Goal: Information Seeking & Learning: Learn about a topic

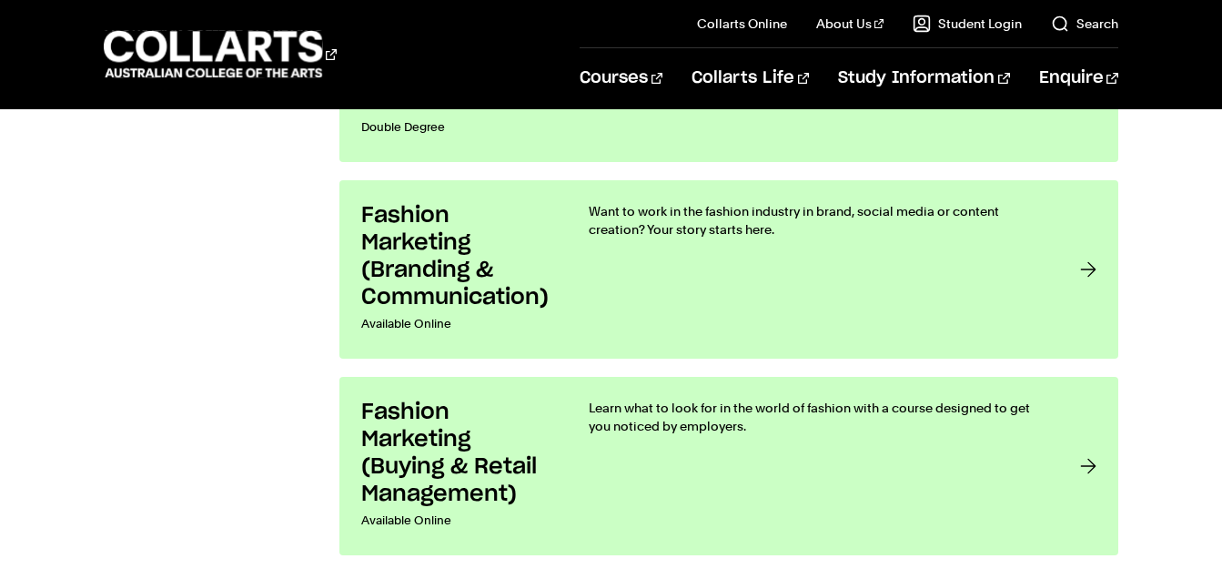
scroll to position [2500, 0]
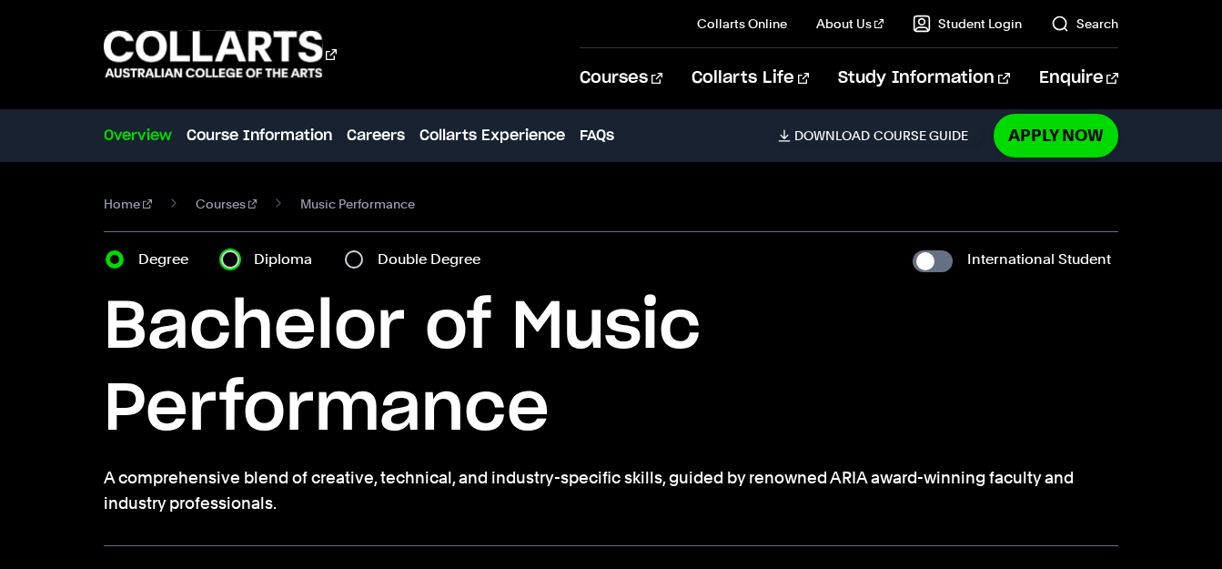
click at [221, 250] on input "Diploma" at bounding box center [230, 259] width 18 height 18
radio input "true"
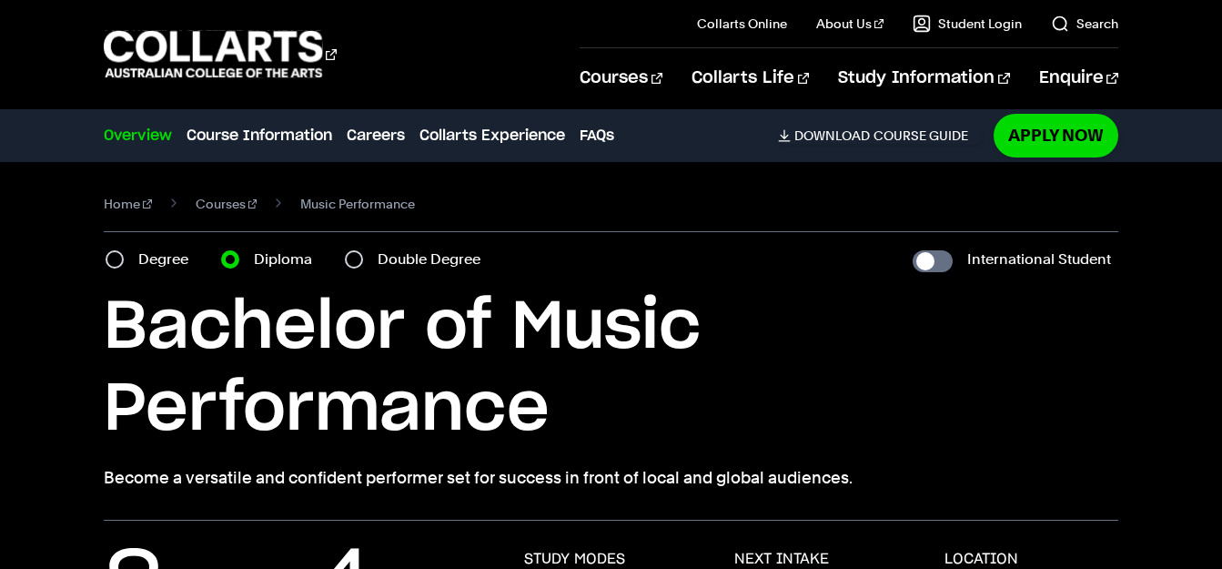
click at [138, 247] on label "Degree" at bounding box center [168, 259] width 61 height 25
click at [124, 250] on input "Degree" at bounding box center [115, 259] width 18 height 18
radio input "true"
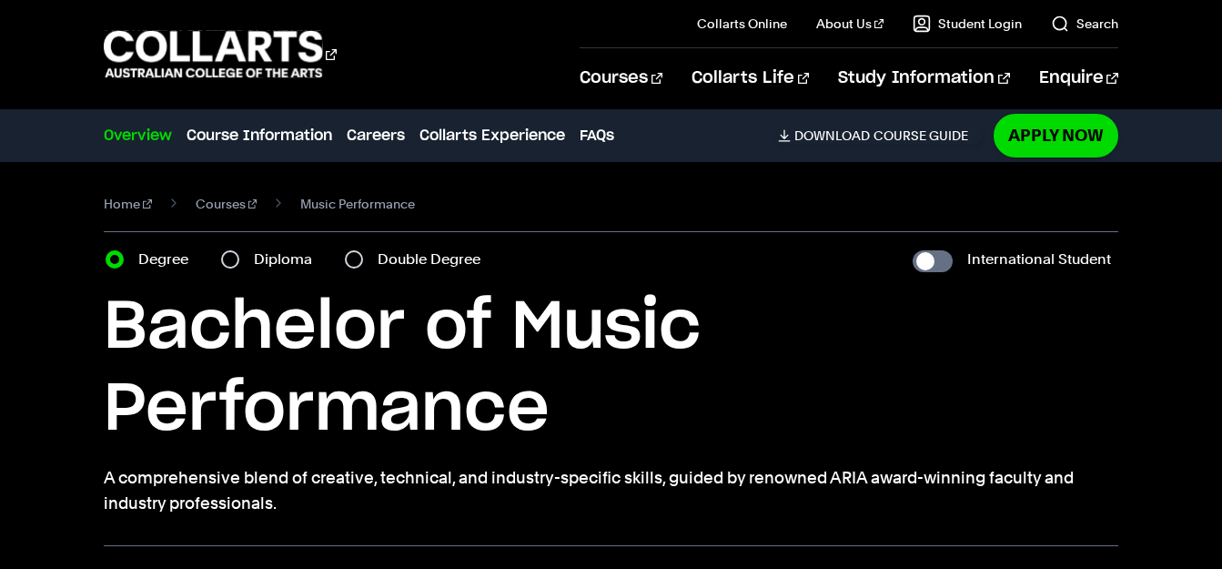
click at [378, 247] on label "Double Degree" at bounding box center [435, 259] width 114 height 25
click at [345, 250] on input "Double Degree" at bounding box center [354, 259] width 18 height 18
radio input "true"
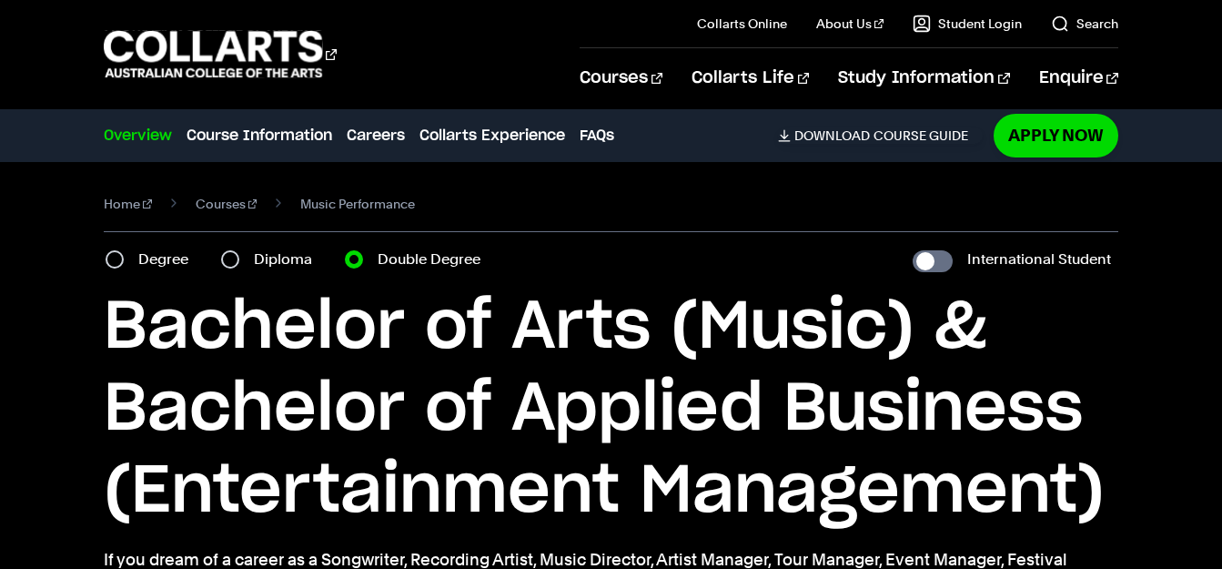
click at [143, 247] on label "Degree" at bounding box center [168, 259] width 61 height 25
click at [124, 250] on input "Degree" at bounding box center [115, 259] width 18 height 18
radio input "true"
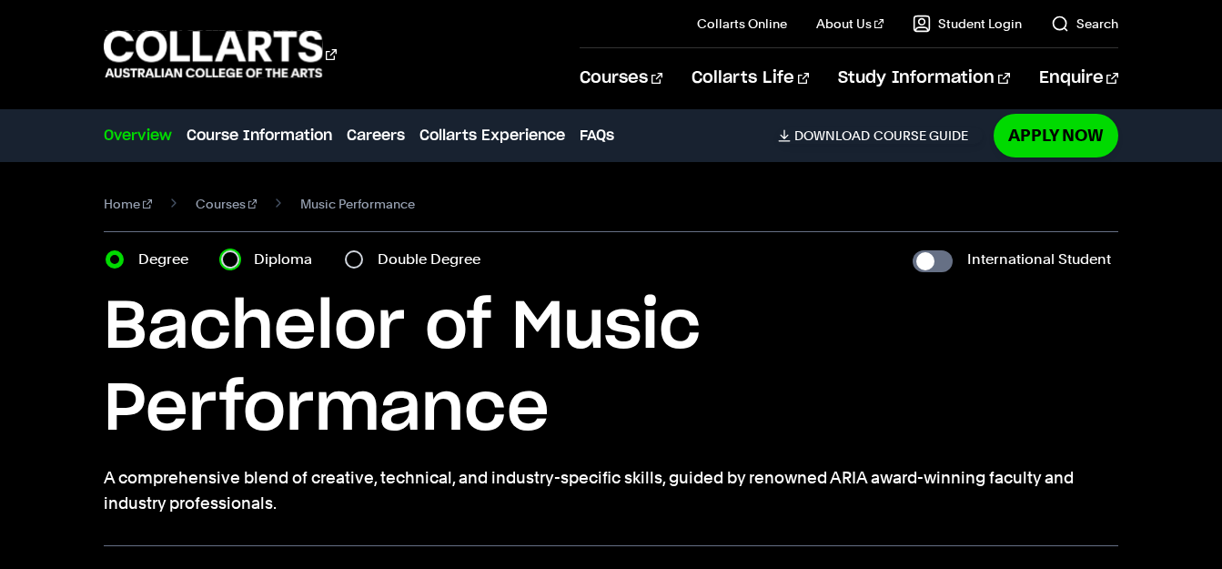
click at [221, 250] on input "Diploma" at bounding box center [230, 259] width 18 height 18
radio input "true"
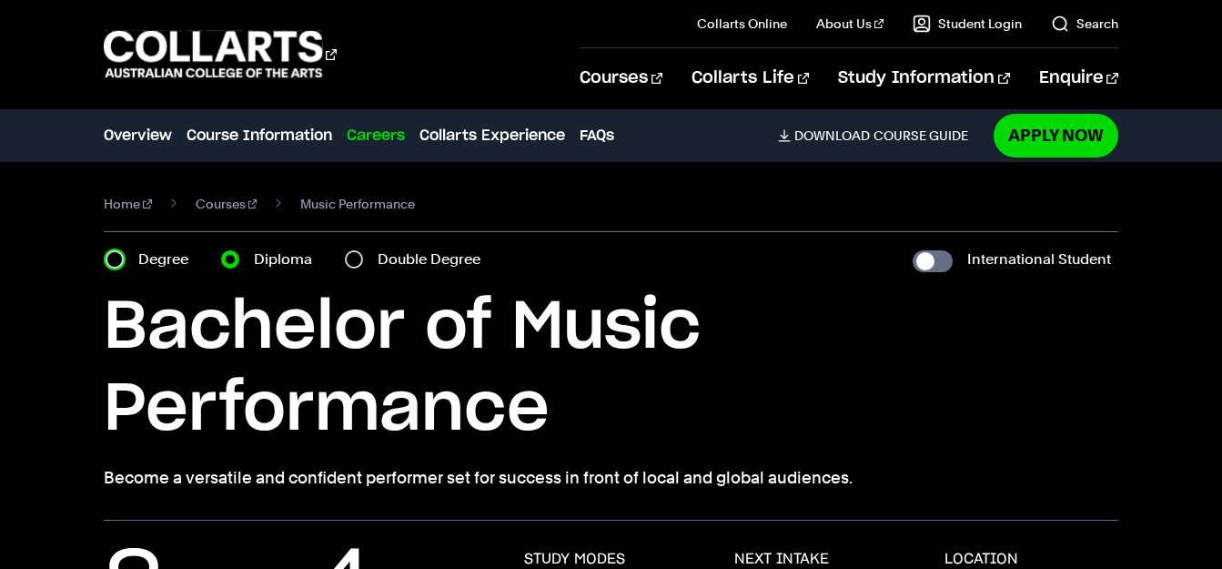
click at [116, 250] on input "Degree" at bounding box center [115, 259] width 18 height 18
radio input "true"
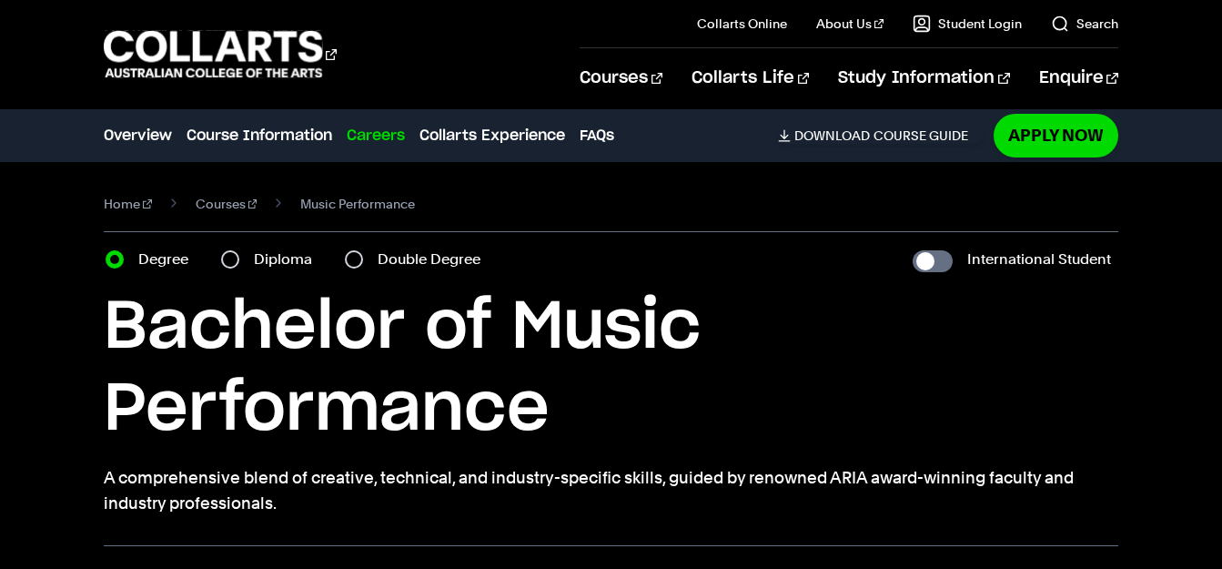
click at [221, 247] on div "Diploma" at bounding box center [272, 259] width 102 height 25
click at [221, 250] on input "Diploma" at bounding box center [230, 259] width 18 height 18
radio input "true"
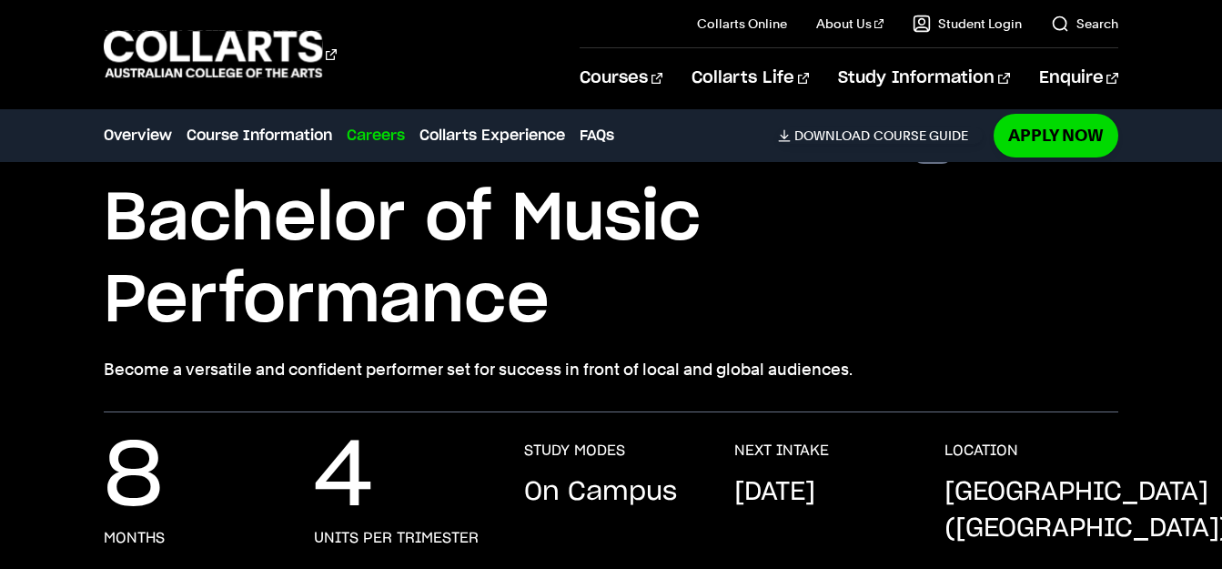
scroll to position [114, 0]
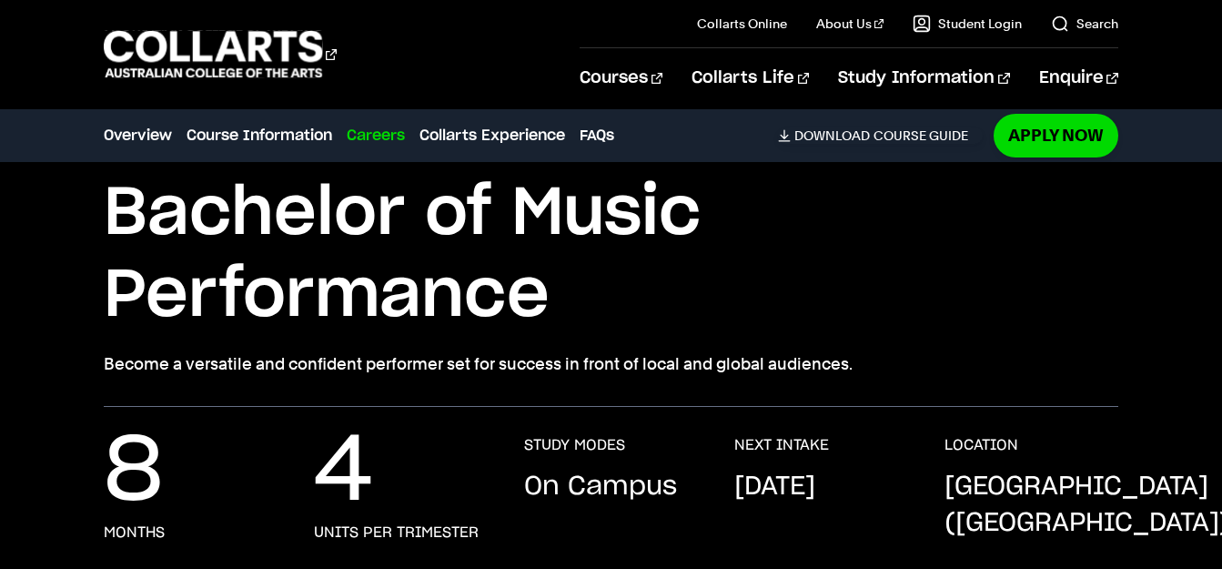
click at [353, 436] on p "4" at bounding box center [343, 472] width 59 height 73
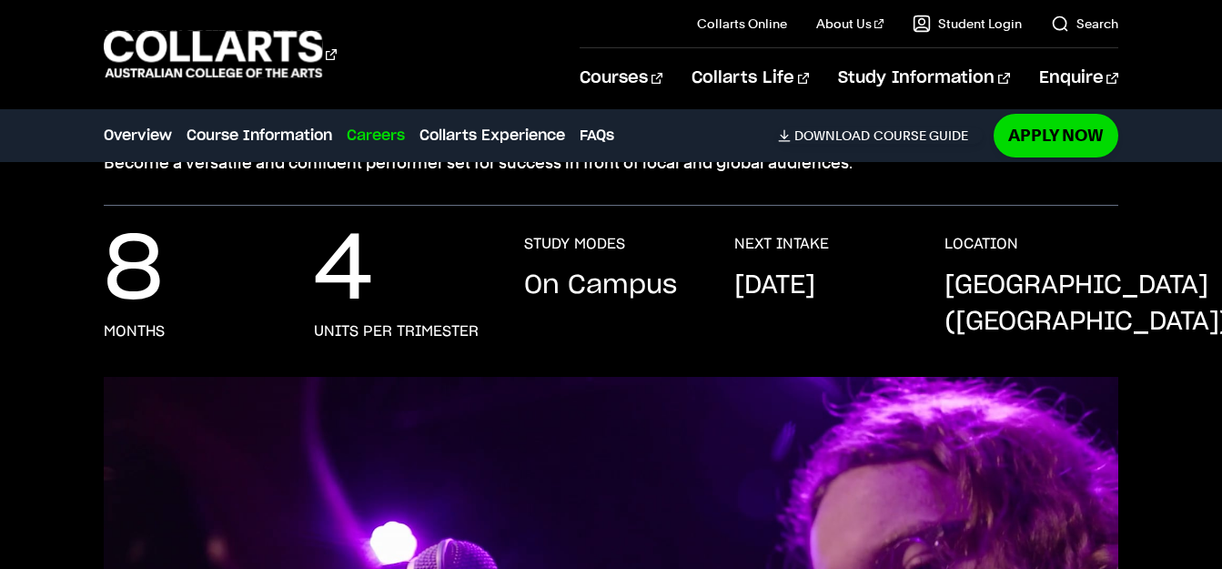
scroll to position [0, 0]
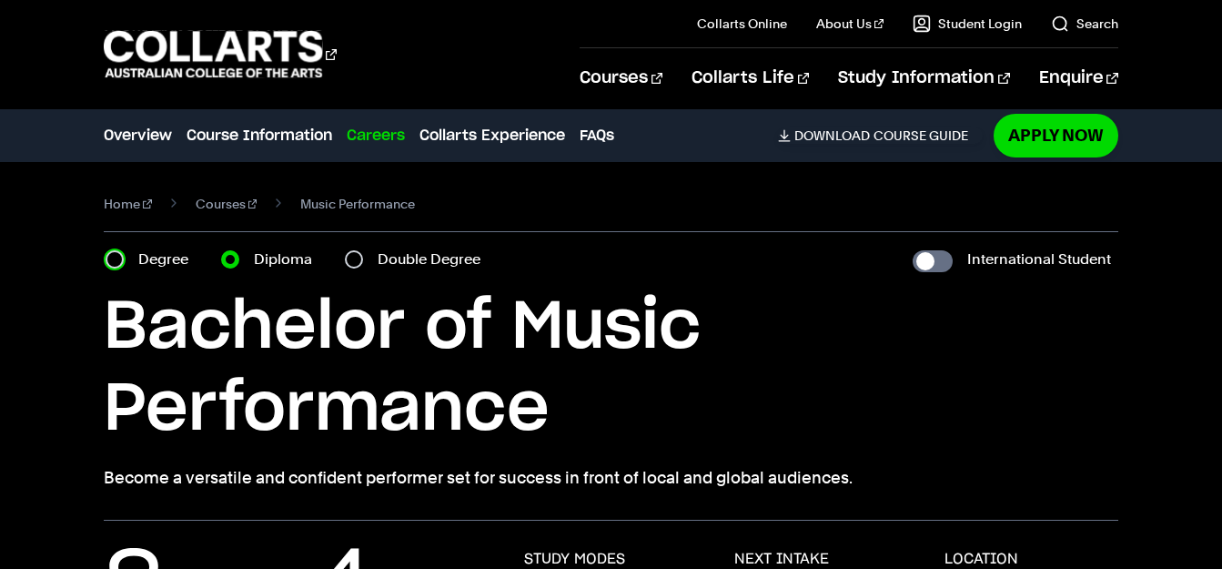
click at [115, 250] on input "Degree" at bounding box center [115, 259] width 18 height 18
radio input "true"
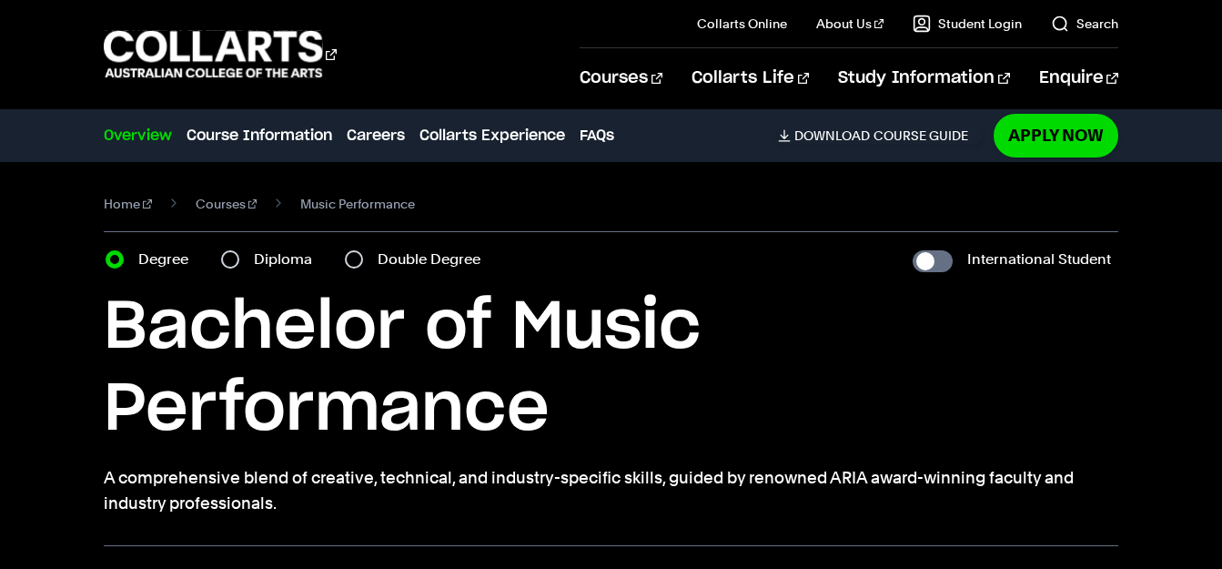
click at [254, 247] on label "Diploma" at bounding box center [288, 259] width 69 height 25
click at [221, 250] on input "Diploma" at bounding box center [230, 259] width 18 height 18
radio input "true"
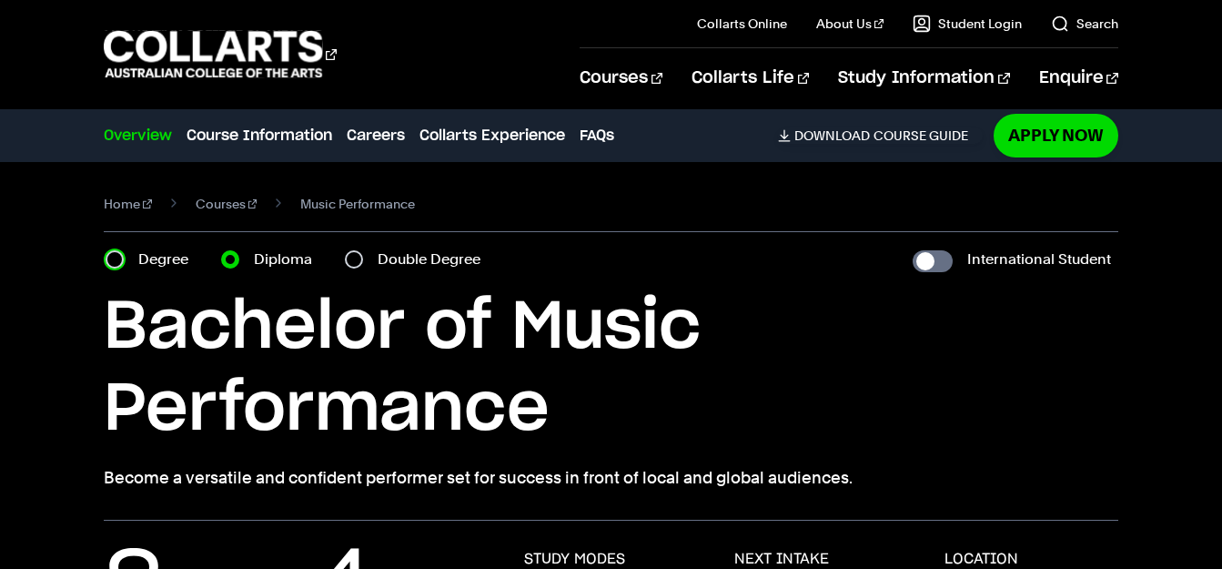
click at [115, 250] on input "Degree" at bounding box center [115, 259] width 18 height 18
radio input "true"
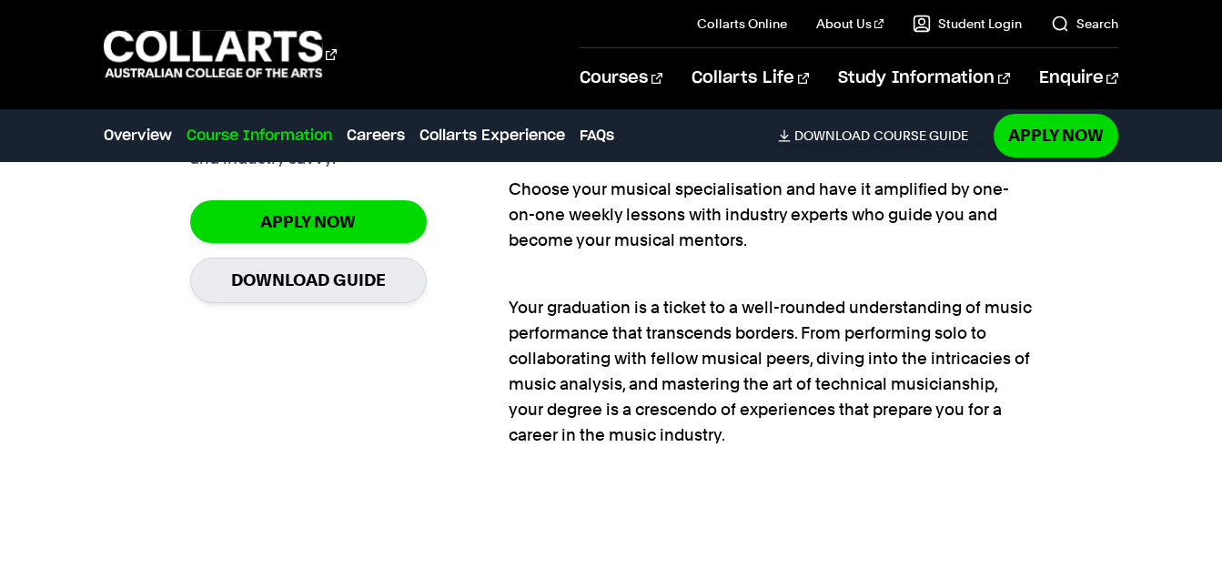
scroll to position [1378, 0]
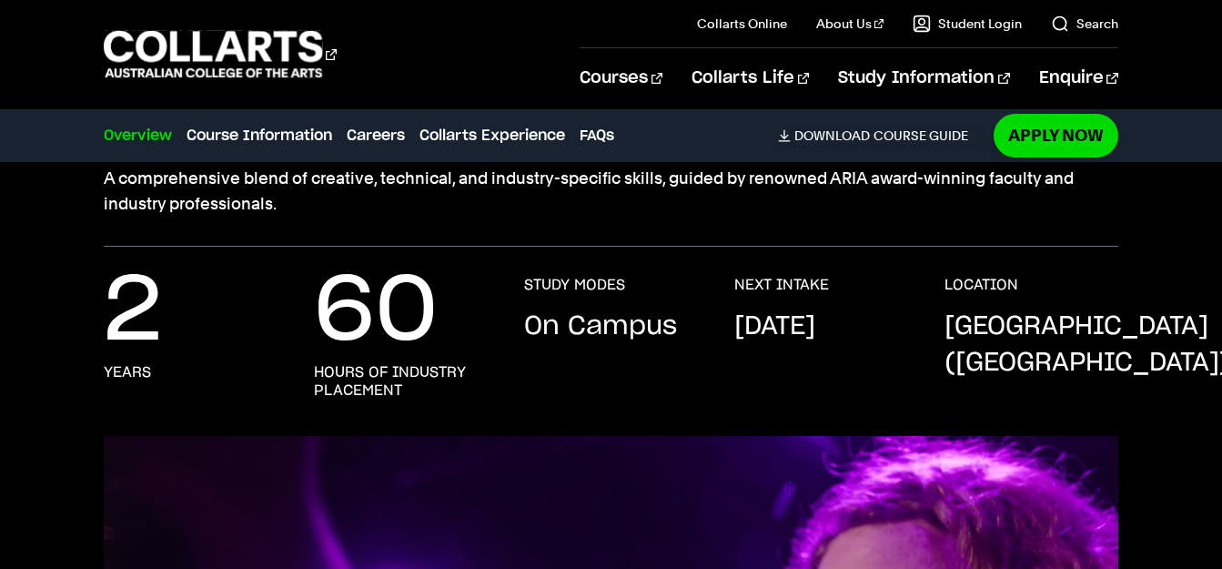
scroll to position [0, 0]
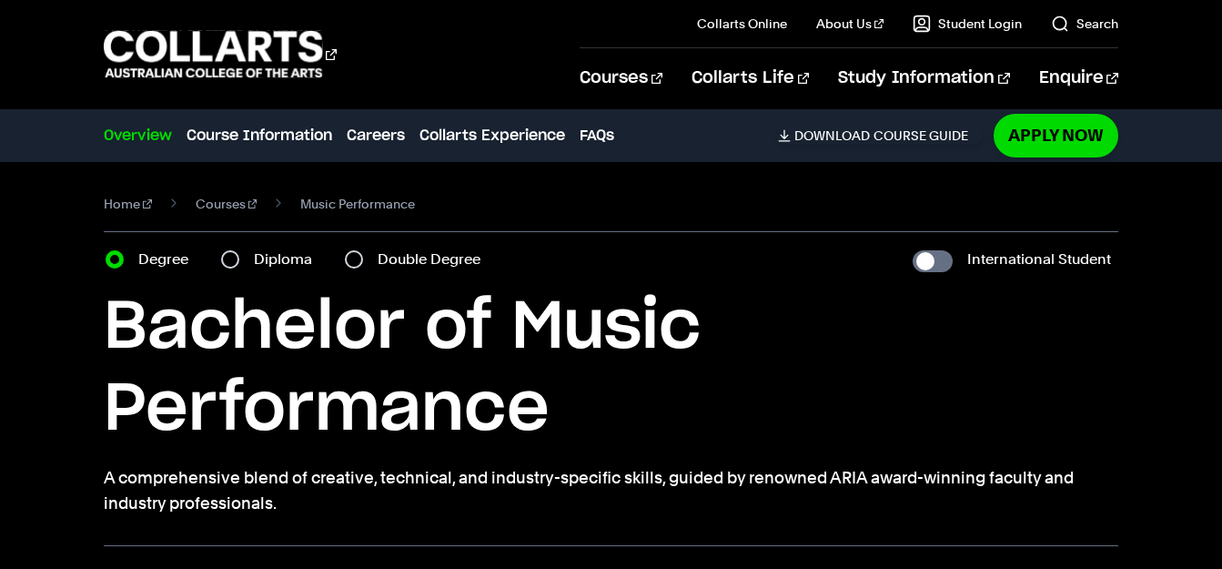
click at [345, 247] on div "Double Degree" at bounding box center [418, 259] width 147 height 25
click at [345, 250] on input "Double Degree" at bounding box center [354, 259] width 18 height 18
radio input "true"
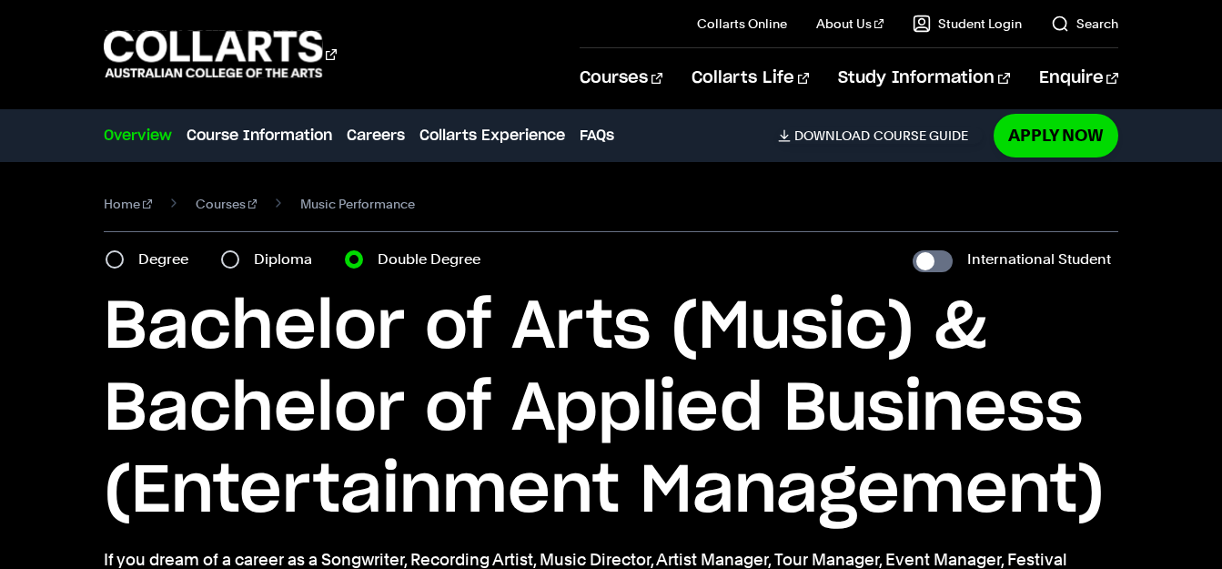
click at [254, 247] on label "Diploma" at bounding box center [288, 259] width 69 height 25
click at [221, 250] on input "Diploma" at bounding box center [230, 259] width 18 height 18
radio input "true"
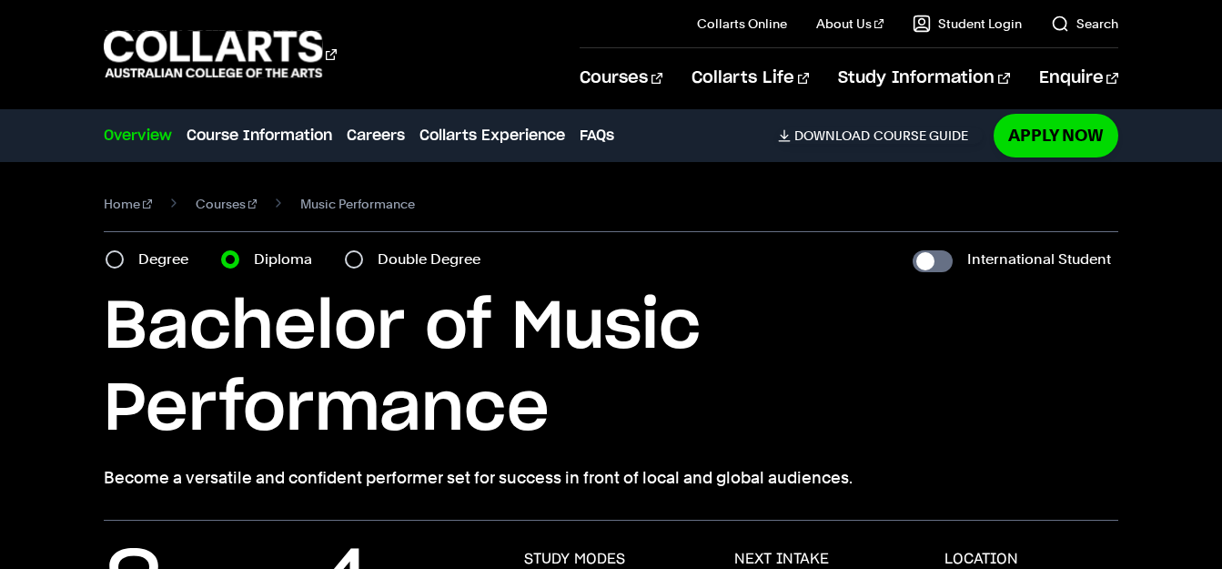
click at [117, 247] on div "Degree" at bounding box center [153, 259] width 94 height 25
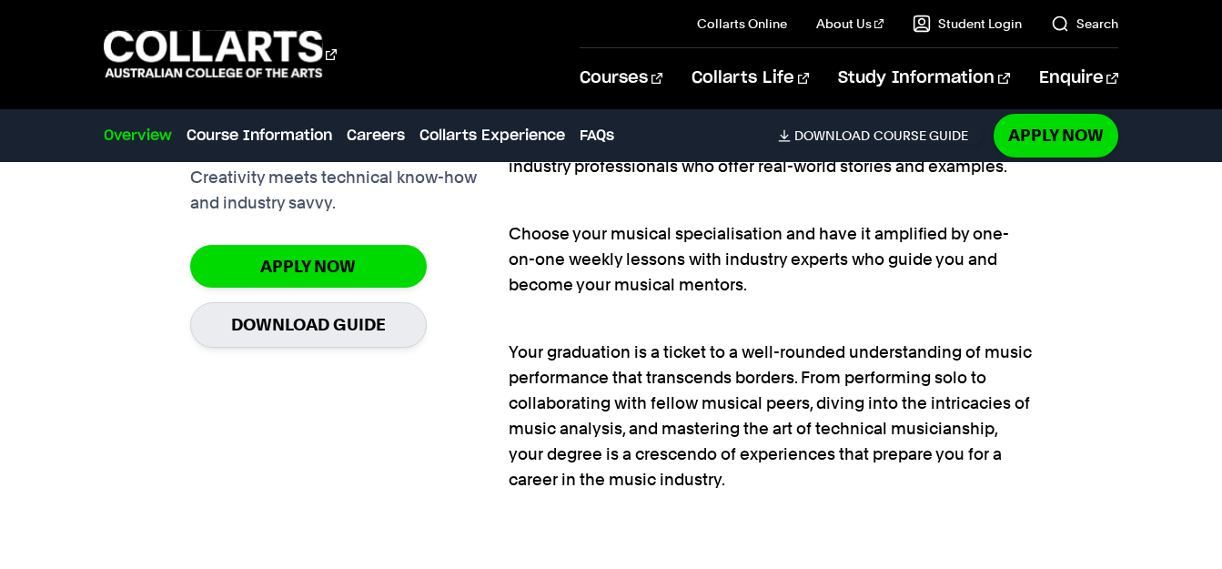
scroll to position [1275, 0]
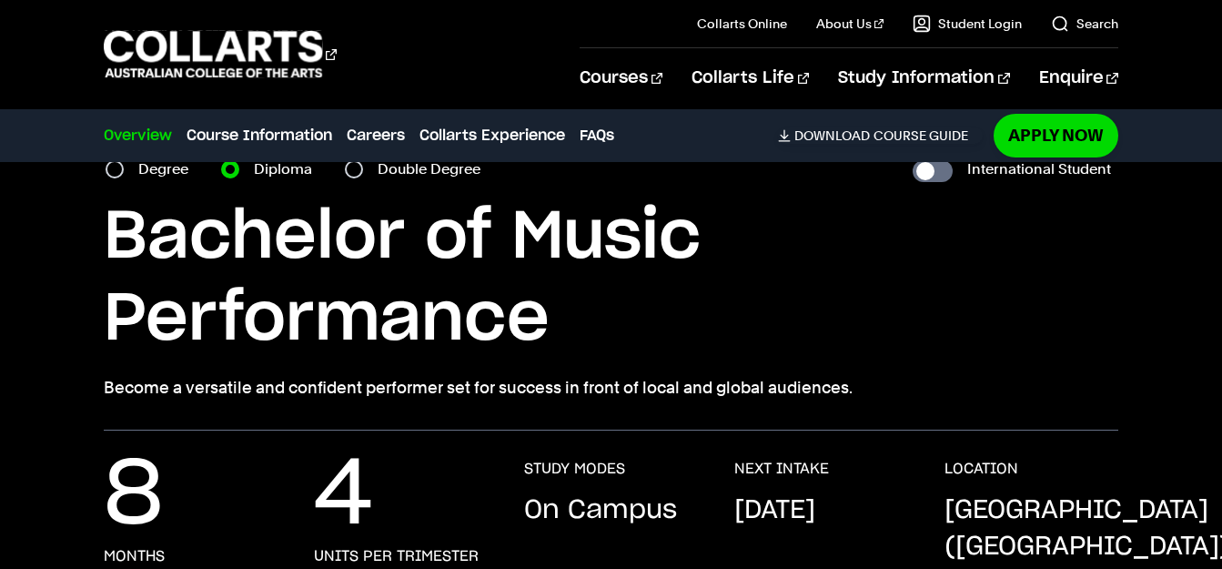
scroll to position [0, 0]
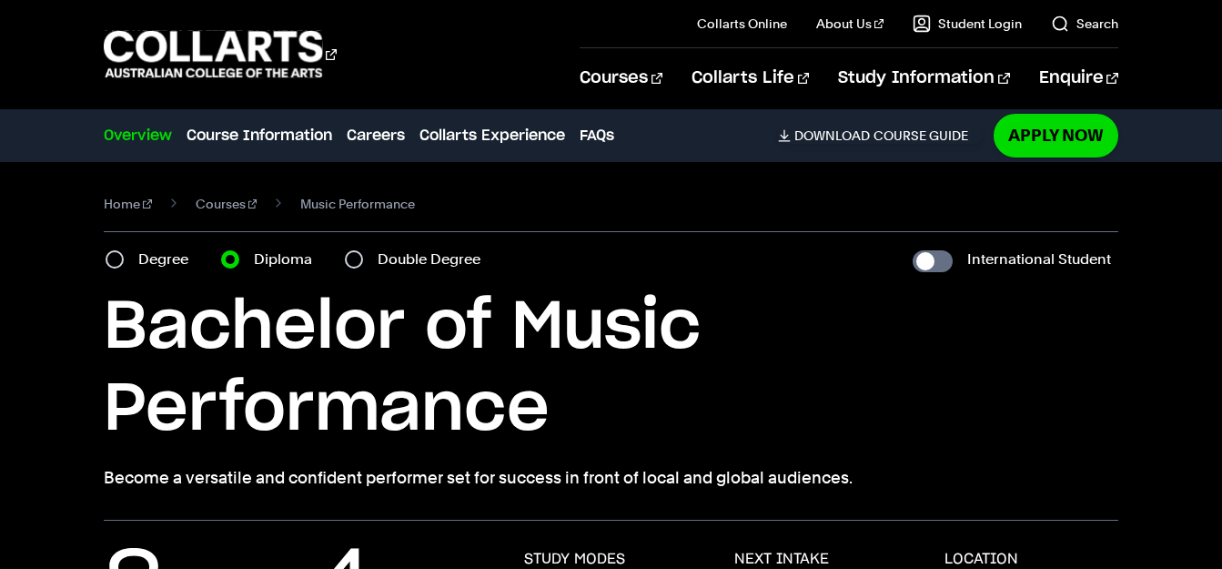
click at [128, 247] on div "Degree" at bounding box center [153, 259] width 94 height 25
click at [143, 247] on label "Degree" at bounding box center [168, 259] width 61 height 25
click at [124, 250] on input "Degree" at bounding box center [115, 259] width 18 height 18
radio input "true"
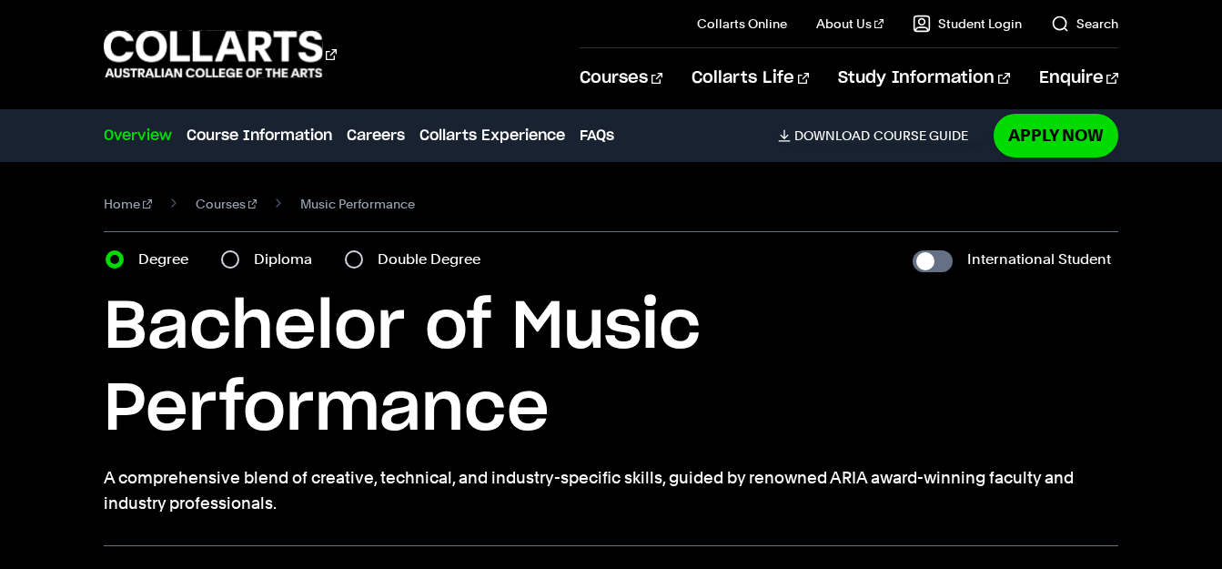
click at [254, 247] on label "Diploma" at bounding box center [288, 259] width 69 height 25
click at [239, 250] on input "Diploma" at bounding box center [230, 259] width 18 height 18
radio input "true"
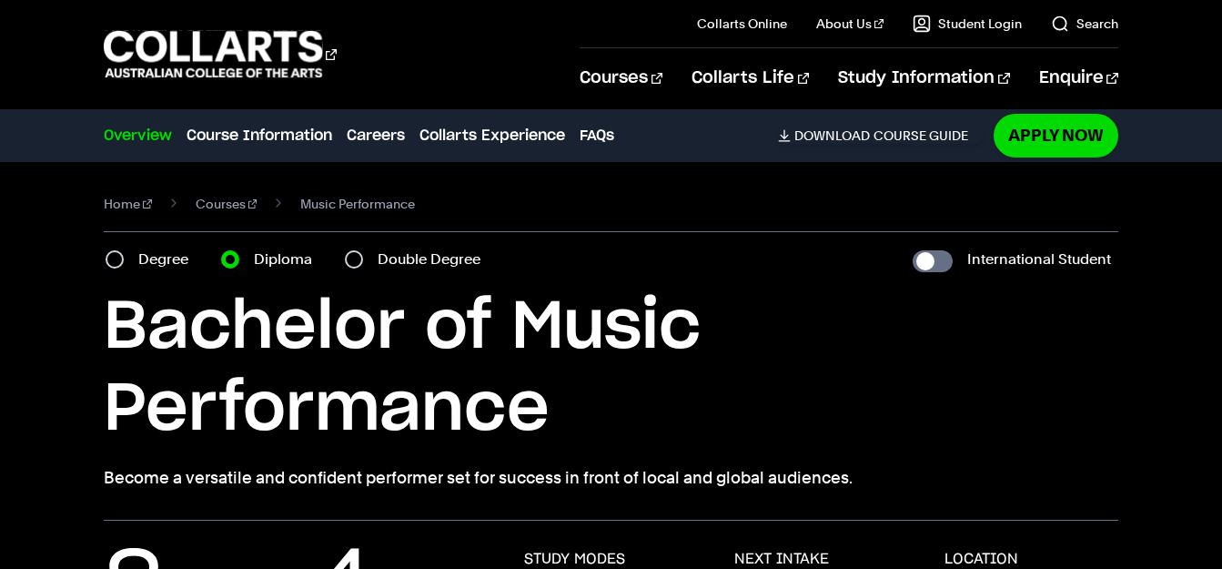
click at [378, 247] on label "Double Degree" at bounding box center [435, 259] width 114 height 25
click at [345, 250] on input "Double Degree" at bounding box center [354, 259] width 18 height 18
radio input "true"
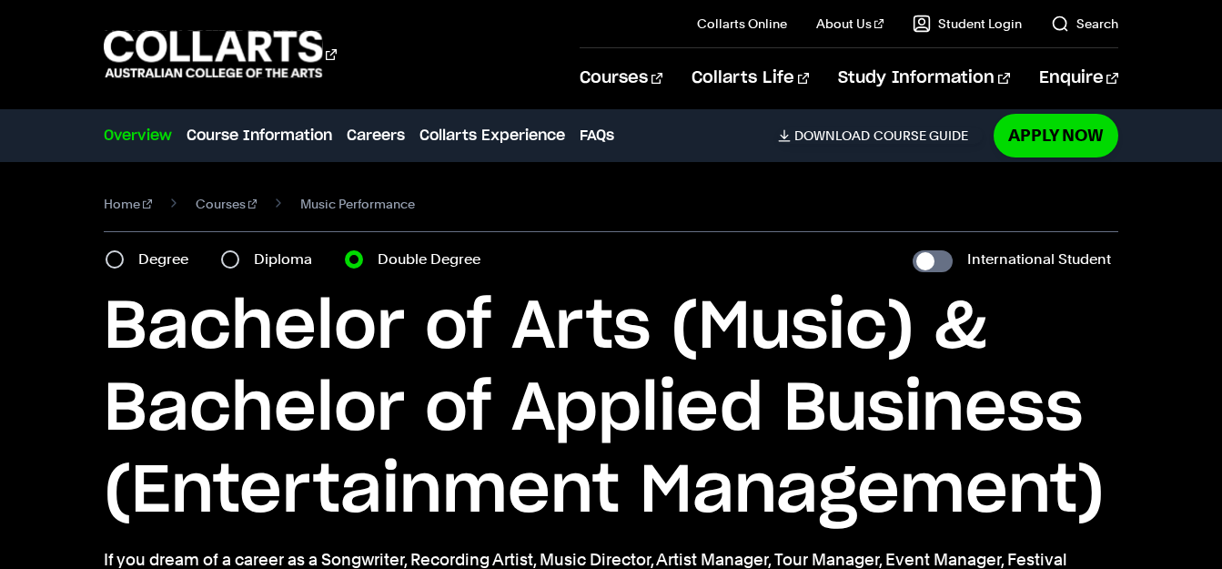
click at [254, 247] on label "Diploma" at bounding box center [288, 259] width 69 height 25
click at [221, 250] on input "Diploma" at bounding box center [230, 259] width 18 height 18
radio input "true"
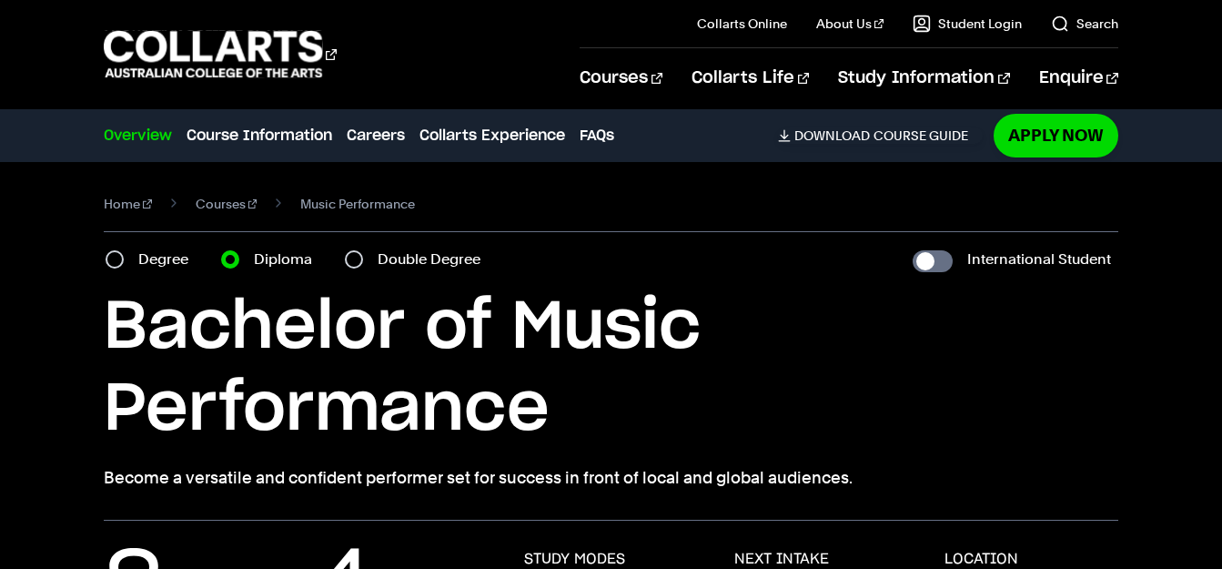
click at [150, 247] on label "Degree" at bounding box center [168, 259] width 61 height 25
click at [124, 250] on input "Degree" at bounding box center [115, 259] width 18 height 18
radio input "true"
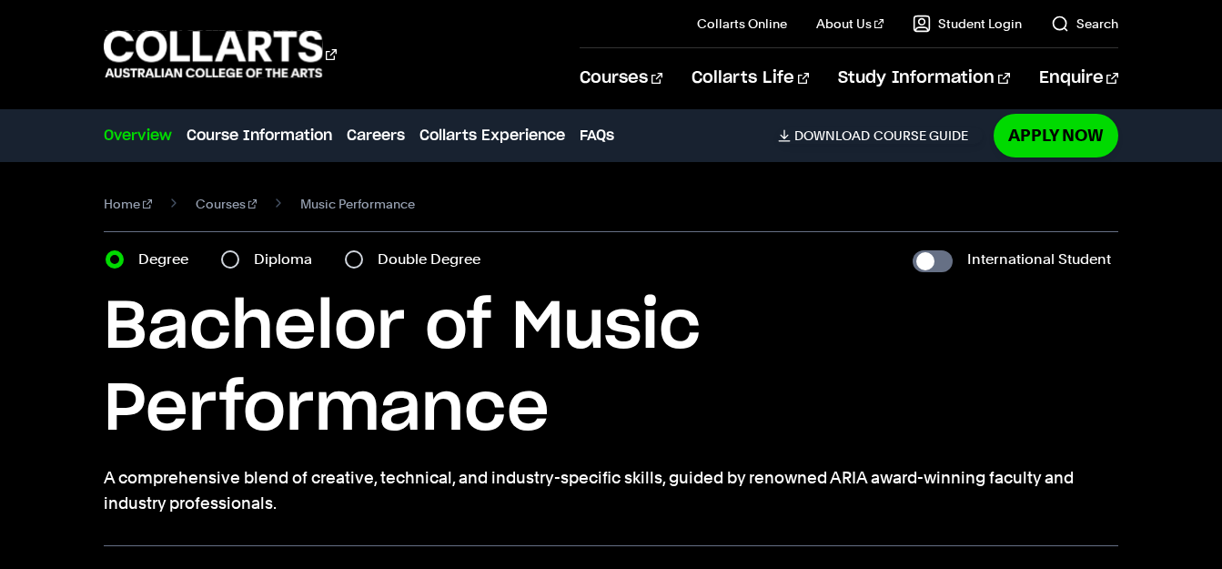
click at [254, 247] on label "Diploma" at bounding box center [288, 259] width 69 height 25
click at [230, 250] on input "Diploma" at bounding box center [230, 259] width 18 height 18
radio input "true"
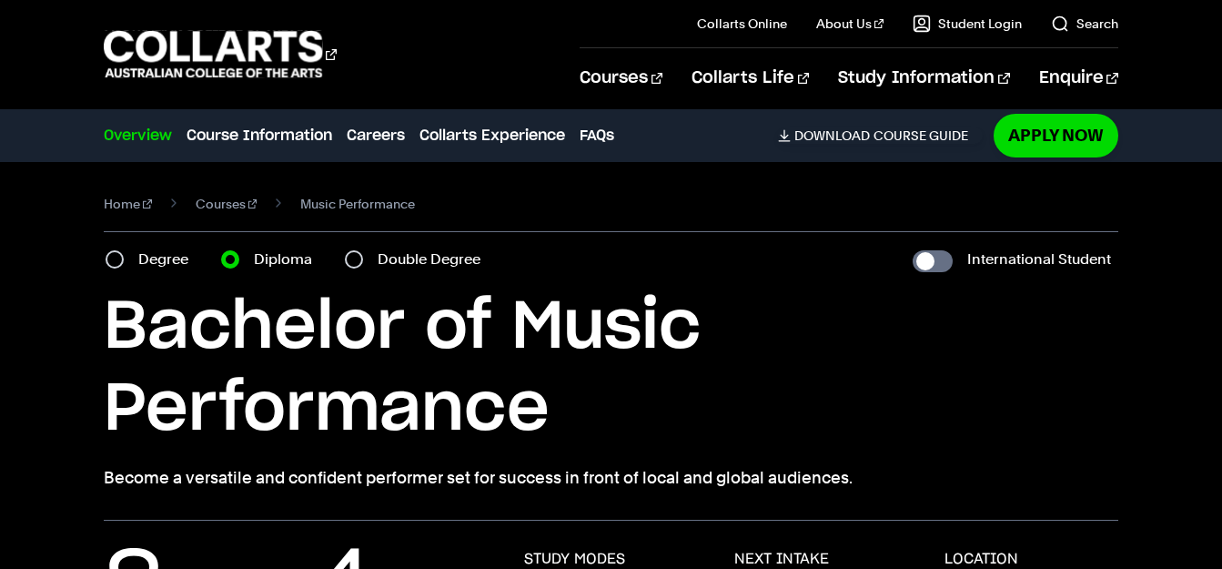
click at [143, 247] on label "Degree" at bounding box center [168, 259] width 61 height 25
click at [124, 250] on input "Degree" at bounding box center [115, 259] width 18 height 18
radio input "true"
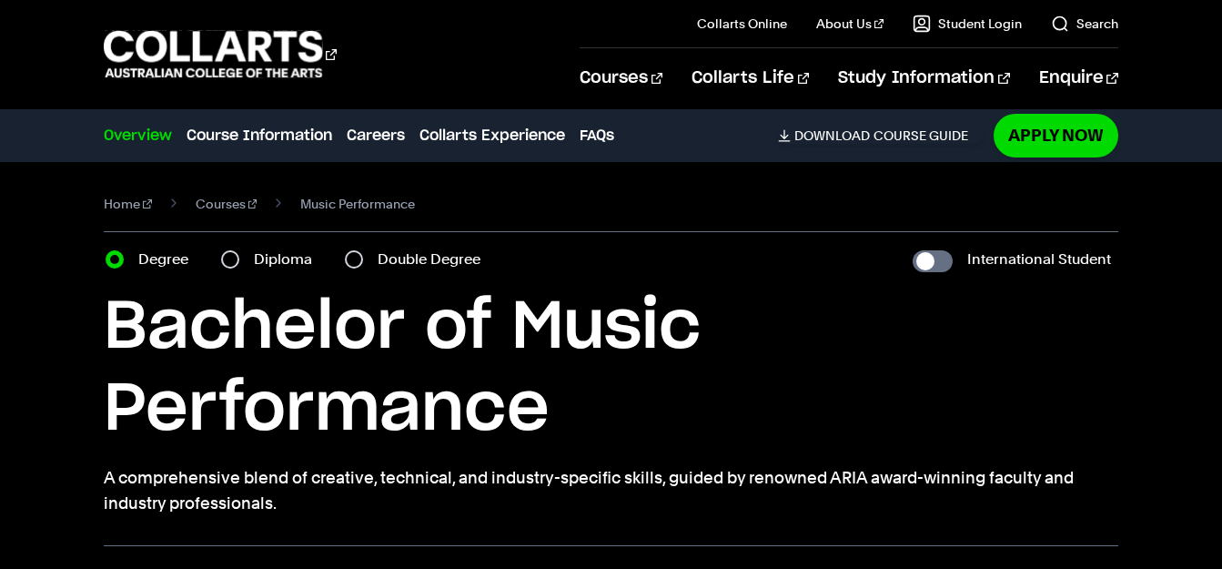
click at [254, 247] on label "Diploma" at bounding box center [288, 259] width 69 height 25
click at [221, 250] on input "Diploma" at bounding box center [230, 259] width 18 height 18
radio input "true"
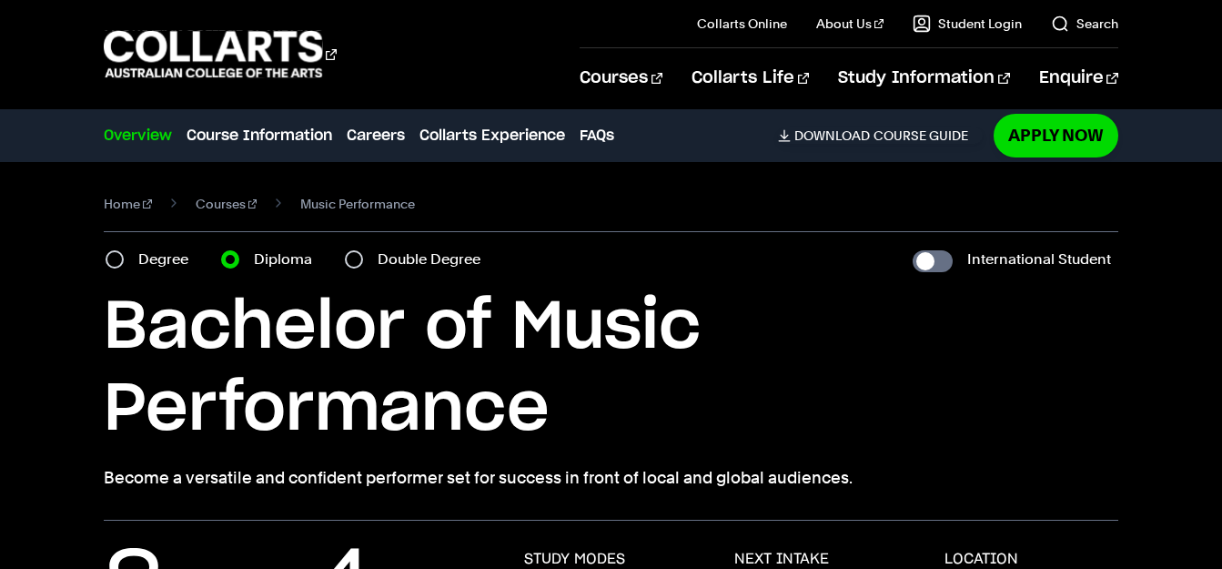
click at [138, 247] on label "Degree" at bounding box center [168, 259] width 61 height 25
click at [124, 250] on input "Degree" at bounding box center [115, 259] width 18 height 18
radio input "true"
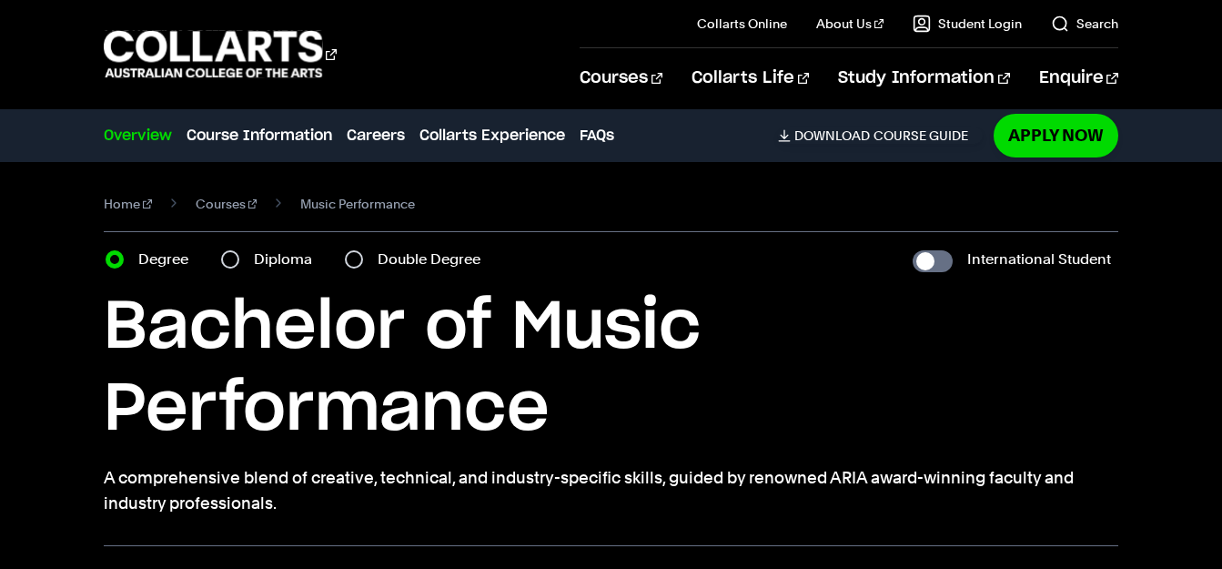
click at [254, 247] on label "Diploma" at bounding box center [288, 259] width 69 height 25
click at [225, 250] on input "Diploma" at bounding box center [230, 259] width 18 height 18
radio input "true"
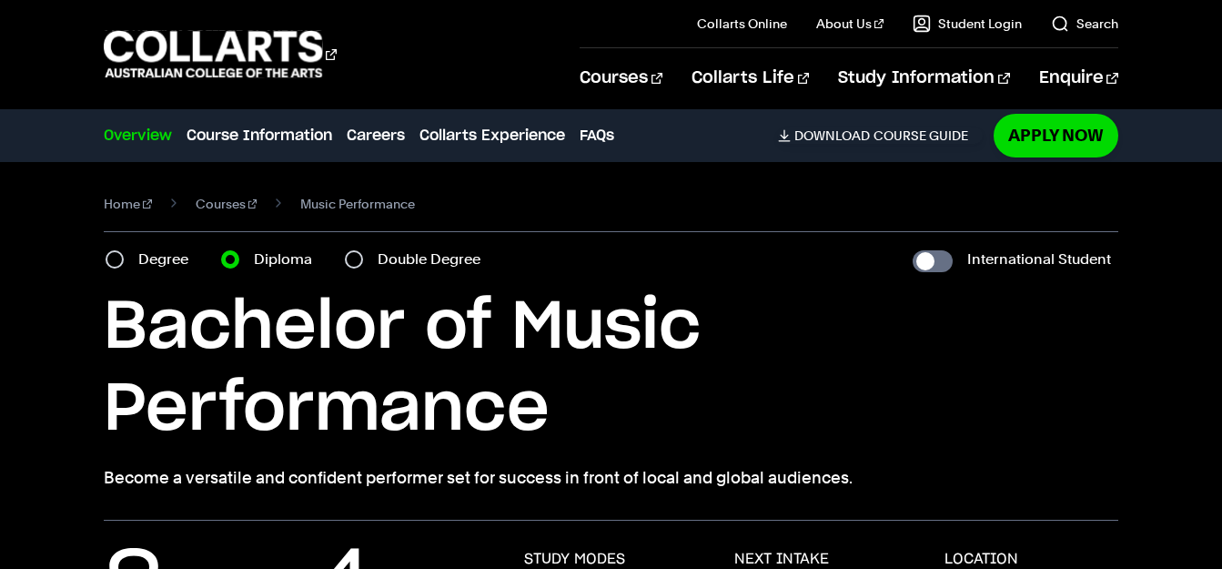
click at [146, 247] on label "Degree" at bounding box center [168, 259] width 61 height 25
click at [124, 250] on input "Degree" at bounding box center [115, 259] width 18 height 18
radio input "true"
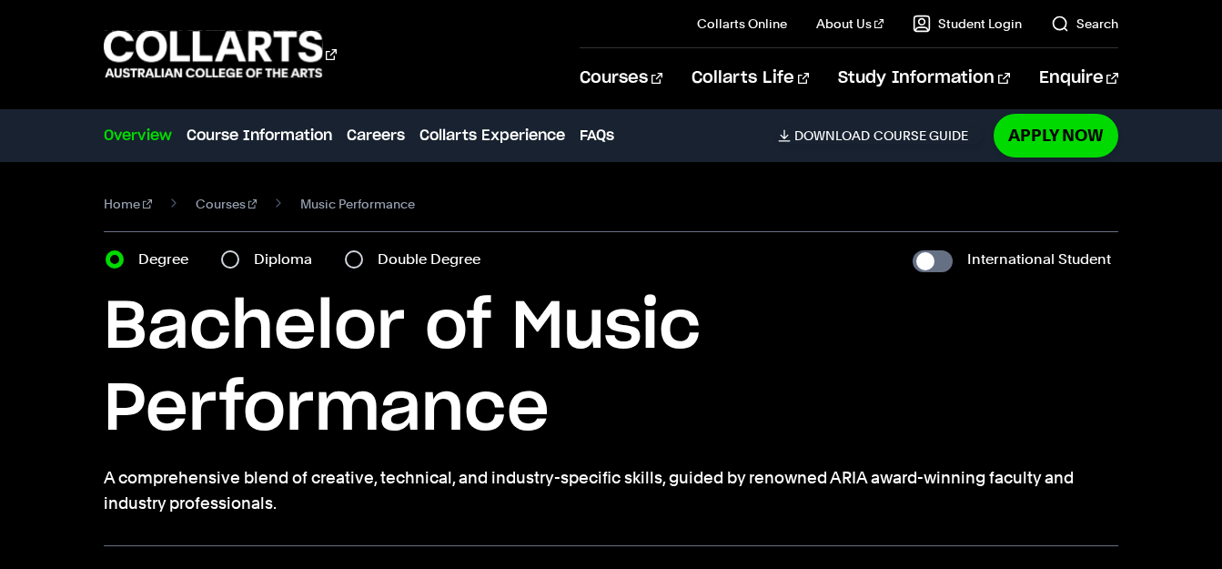
click at [221, 247] on div "Diploma" at bounding box center [272, 259] width 102 height 25
click at [221, 250] on input "Diploma" at bounding box center [230, 259] width 18 height 18
radio input "true"
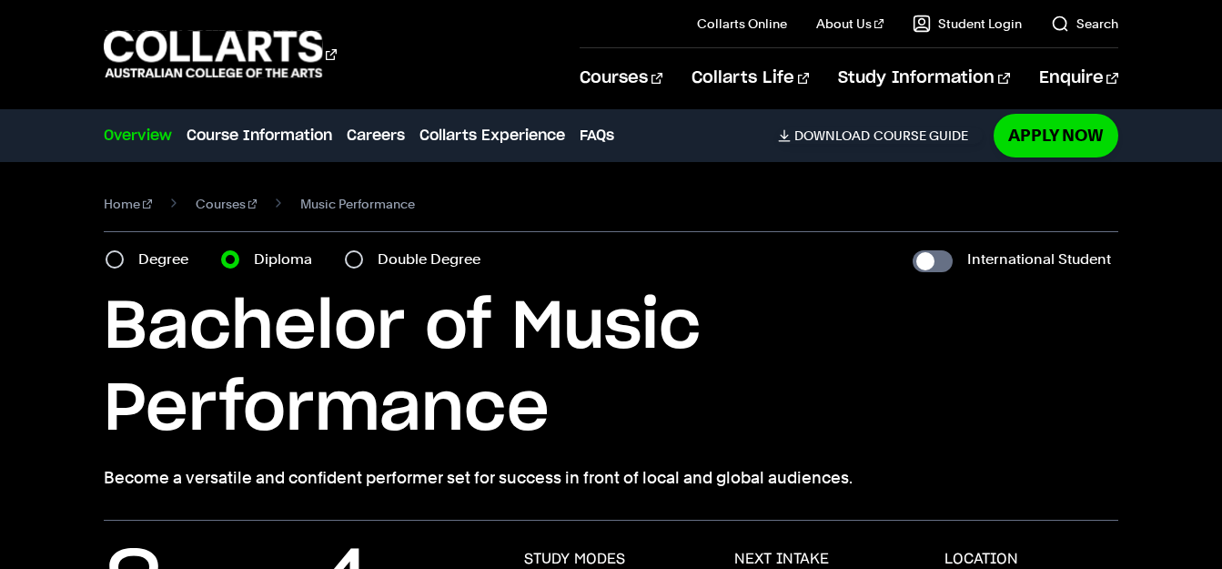
click at [143, 247] on label "Degree" at bounding box center [168, 259] width 61 height 25
click at [124, 250] on input "Degree" at bounding box center [115, 259] width 18 height 18
radio input "true"
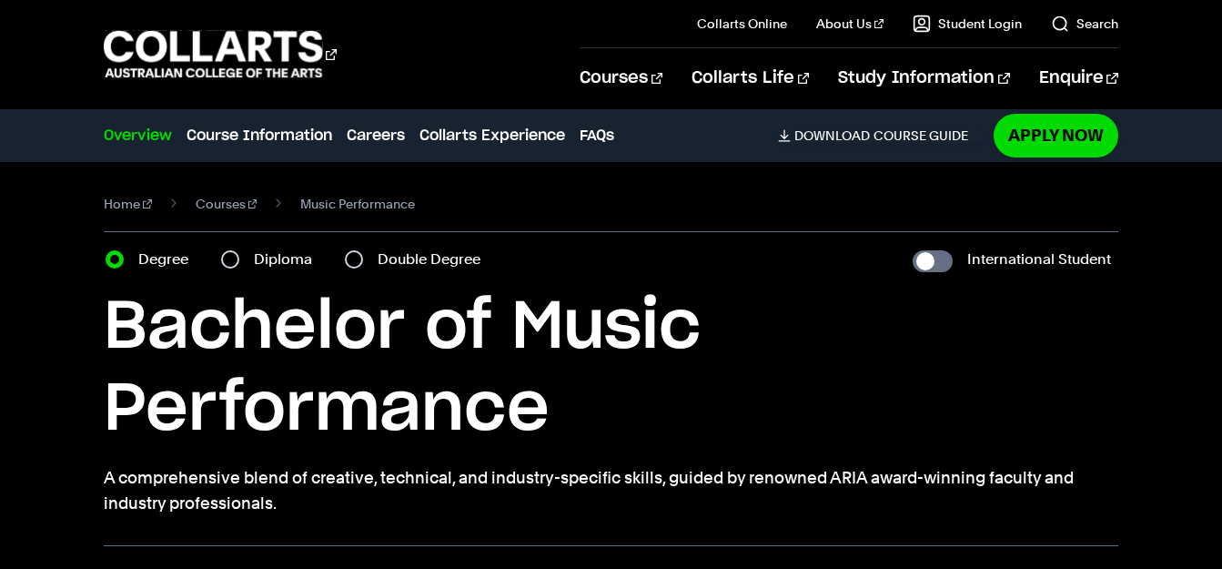
click at [221, 247] on div "Diploma" at bounding box center [272, 259] width 102 height 25
click at [254, 247] on label "Diploma" at bounding box center [288, 259] width 69 height 25
click at [239, 250] on input "Diploma" at bounding box center [230, 259] width 18 height 18
radio input "true"
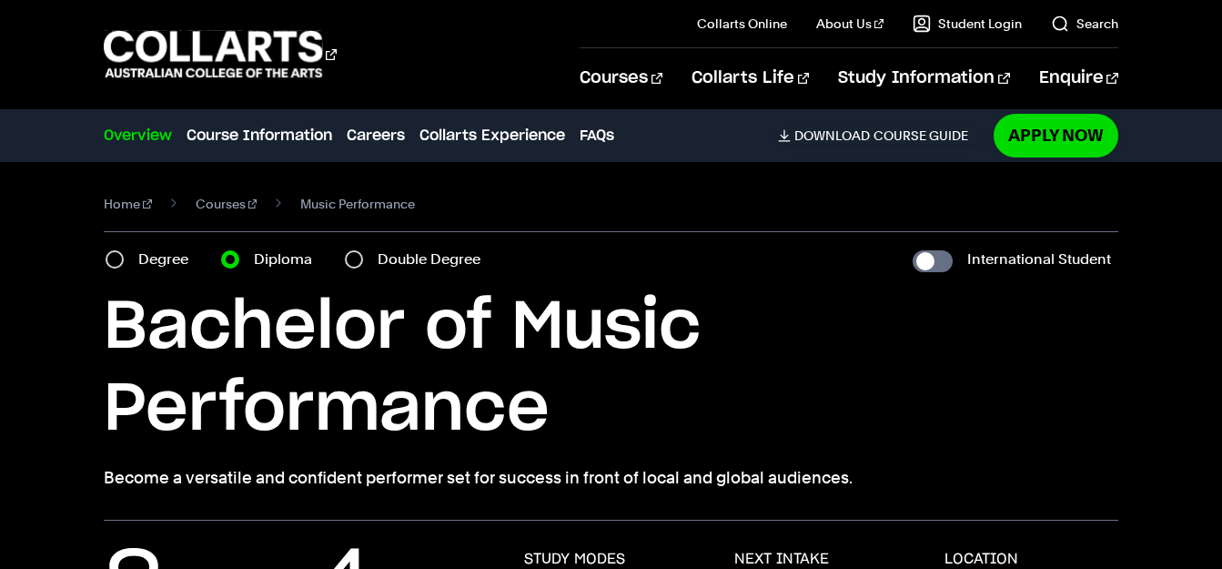
drag, startPoint x: 103, startPoint y: 262, endPoint x: 726, endPoint y: 287, distance: 624.0
click at [726, 287] on div "Home Courses Music Performance Course variant Degree Diploma Double Degree Inte…" at bounding box center [611, 341] width 1222 height 359
click at [726, 465] on p "Become a versatile and confident performer set for success in front of local an…" at bounding box center [611, 477] width 1015 height 25
click at [155, 247] on label "Degree" at bounding box center [168, 259] width 61 height 25
click at [124, 250] on input "Degree" at bounding box center [115, 259] width 18 height 18
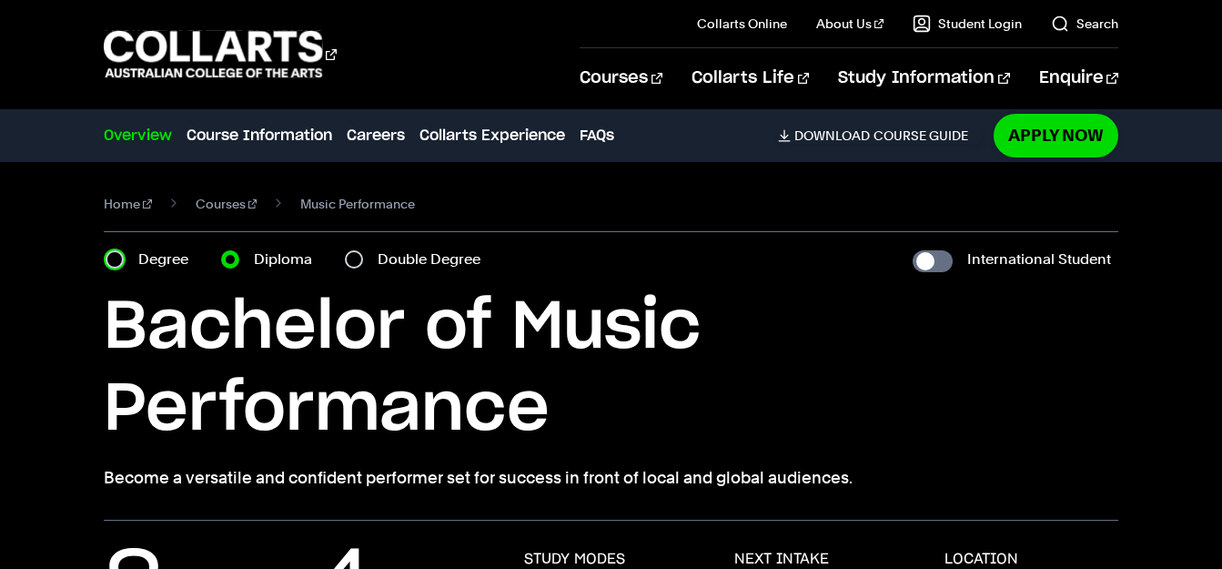
radio input "true"
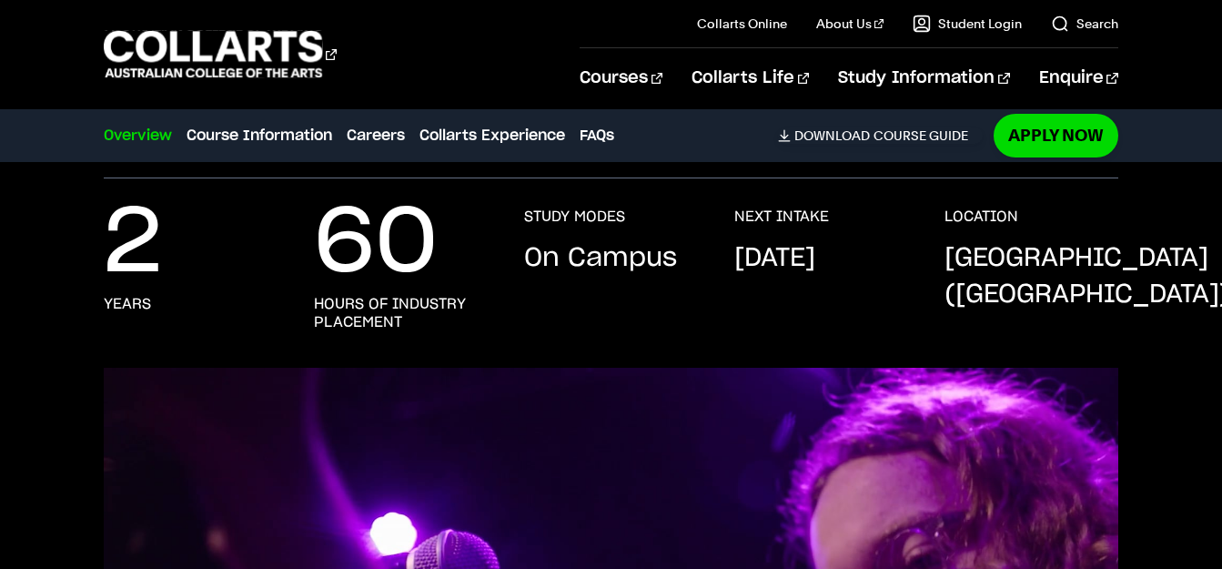
scroll to position [370, 0]
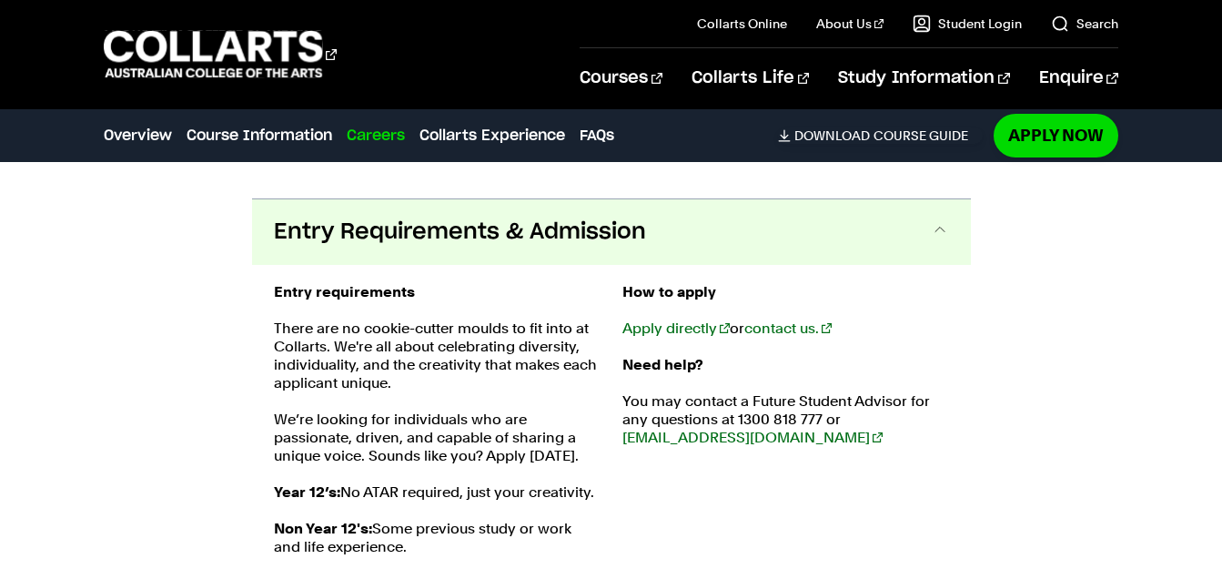
scroll to position [2409, 0]
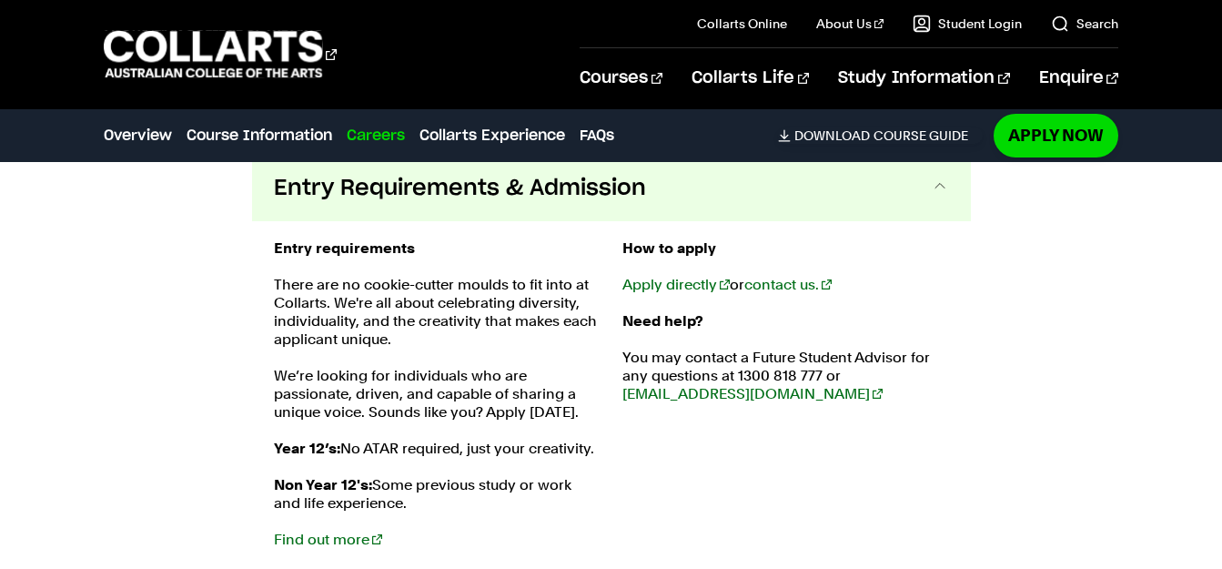
click at [347, 125] on link "Careers" at bounding box center [376, 136] width 58 height 22
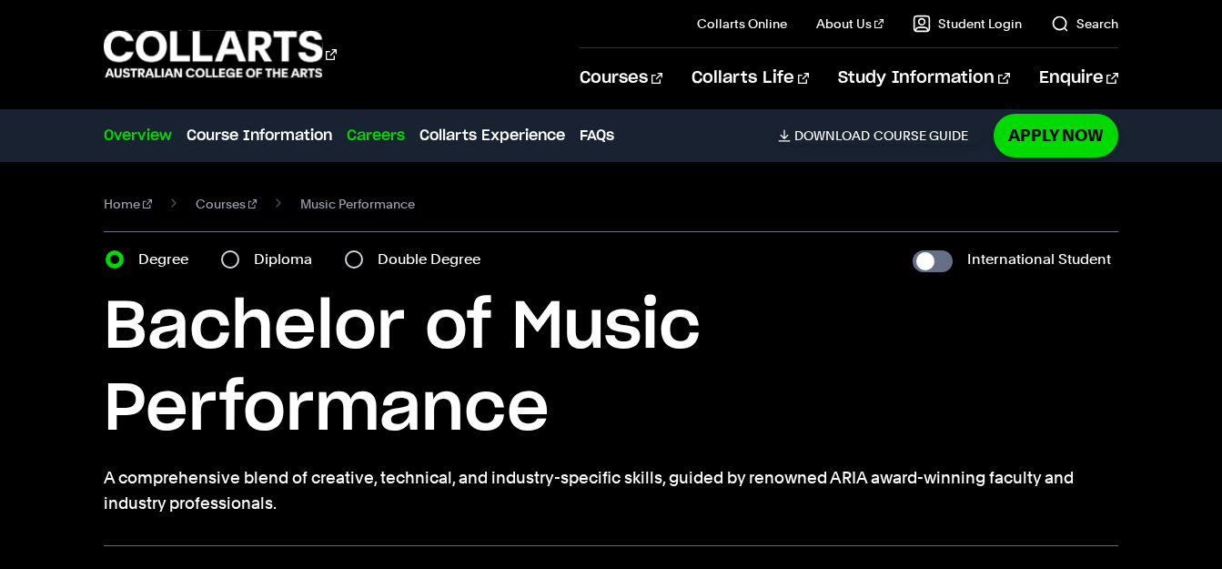
scroll to position [1, 0]
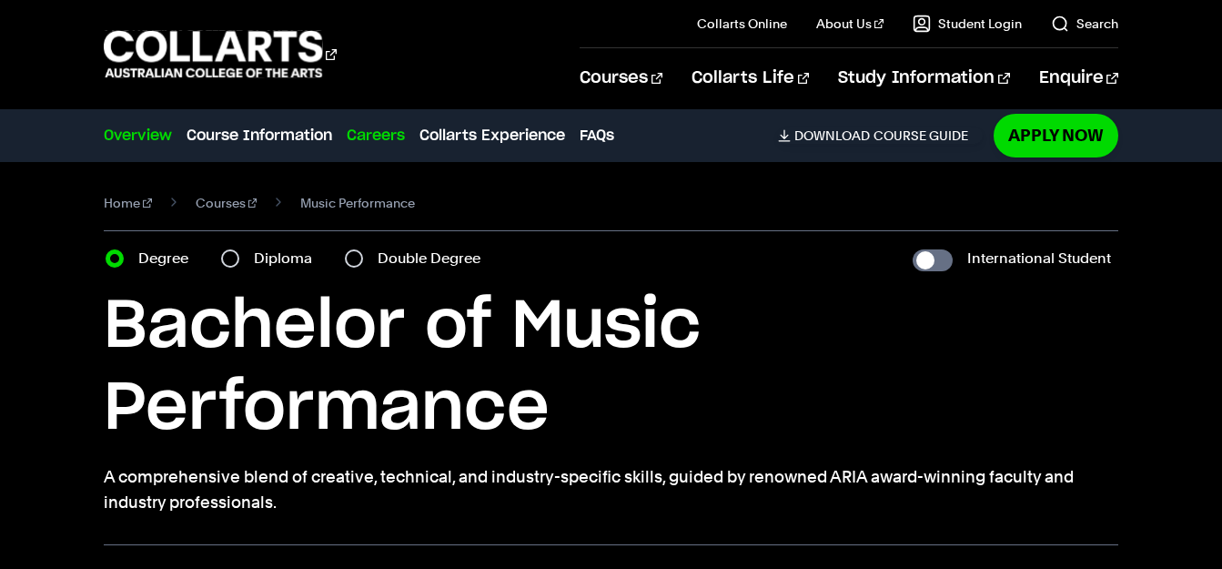
click at [347, 125] on link "Careers" at bounding box center [376, 136] width 58 height 22
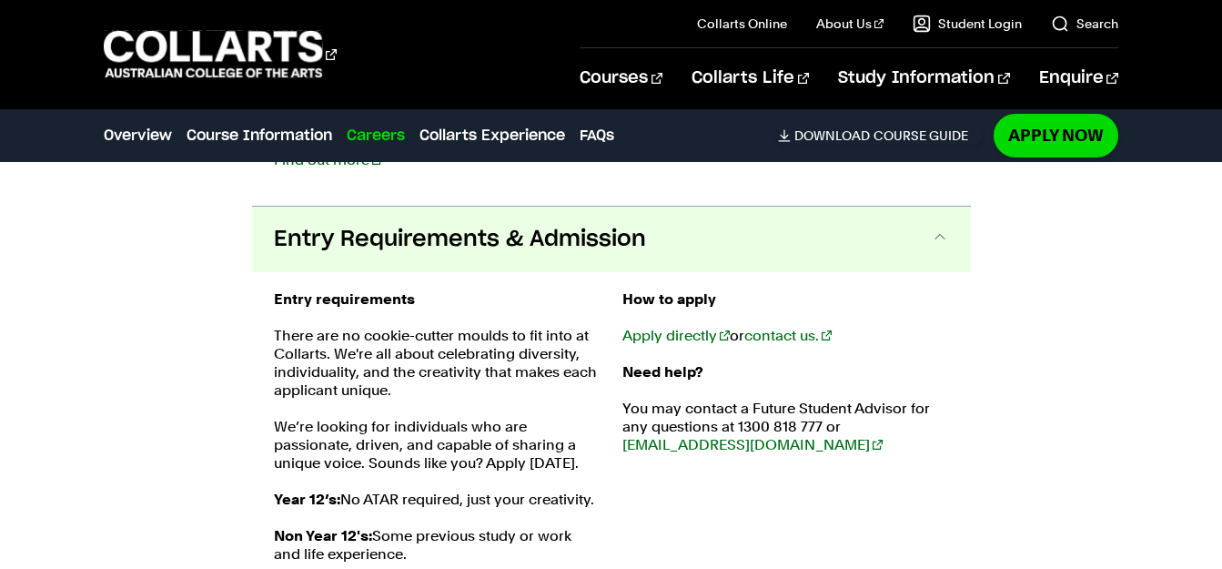
scroll to position [2413, 0]
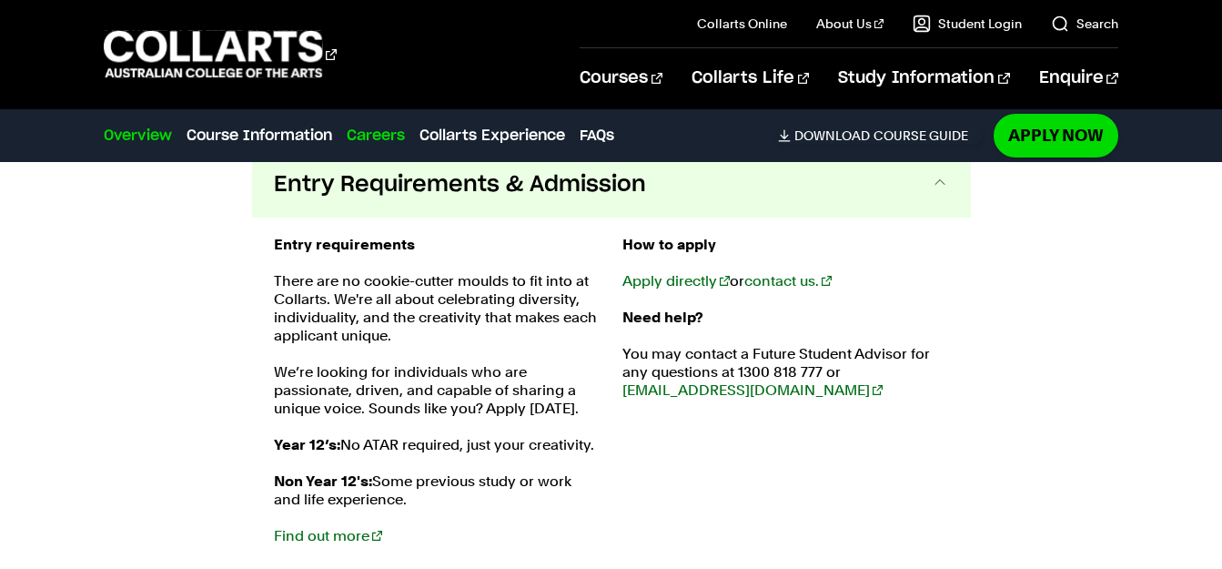
click at [153, 125] on link "Overview" at bounding box center [138, 136] width 68 height 22
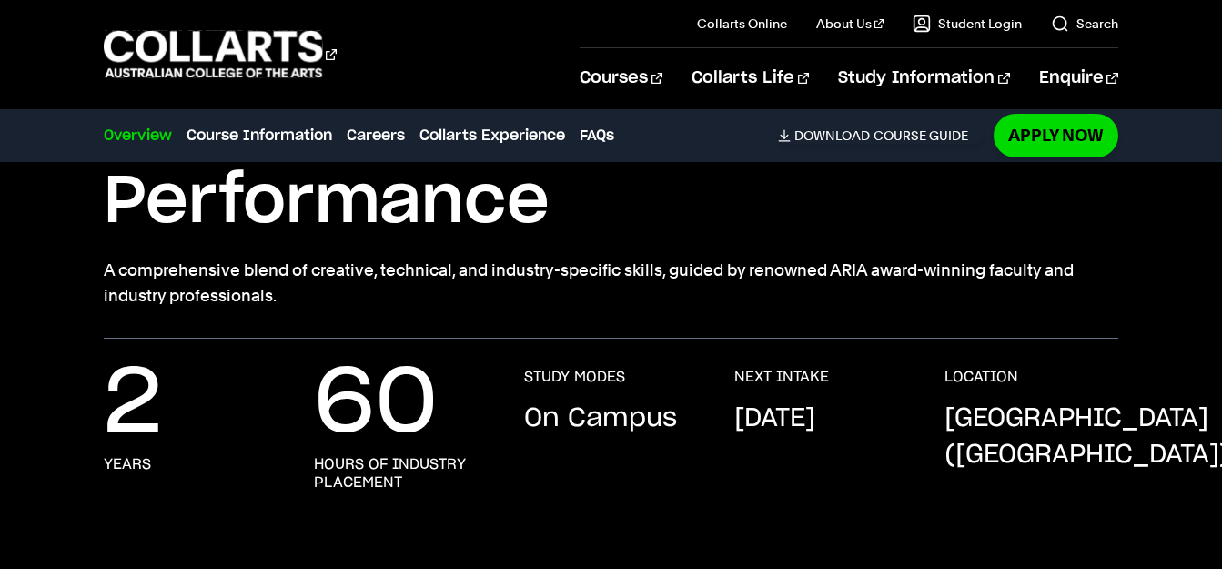
scroll to position [0, 0]
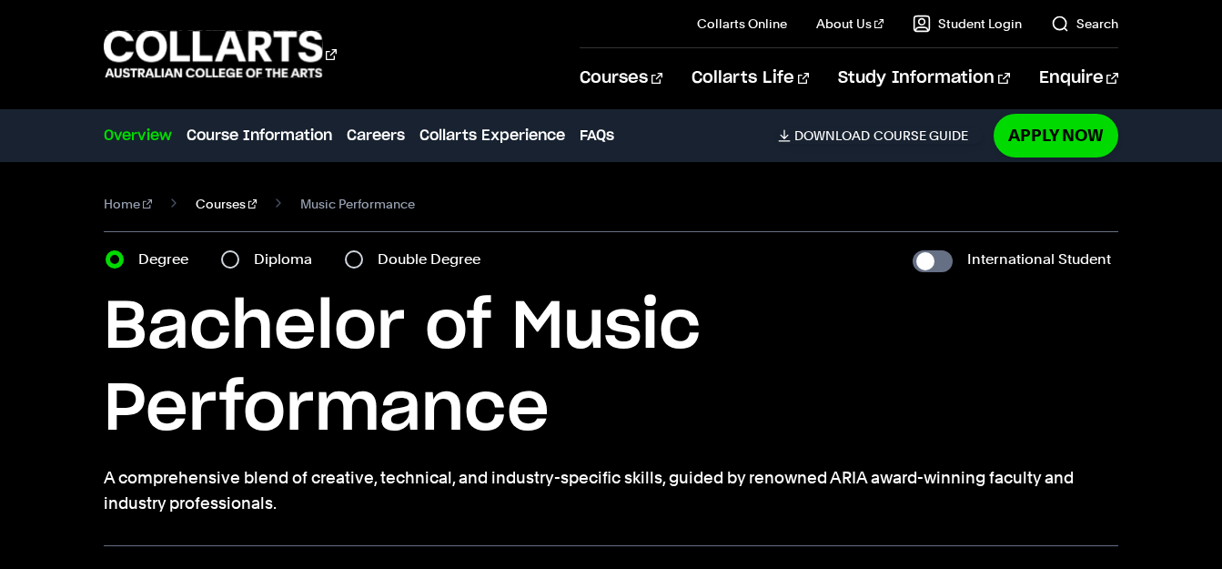
click at [196, 191] on link "Courses" at bounding box center [227, 203] width 62 height 25
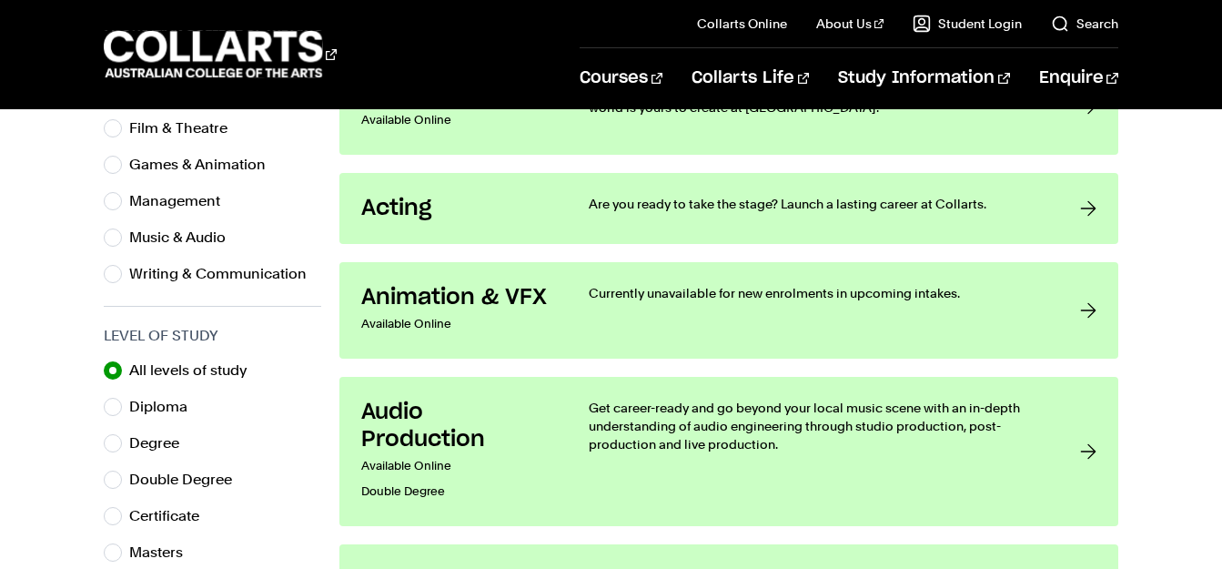
scroll to position [755, 0]
